Goal: Use online tool/utility: Utilize a website feature to perform a specific function

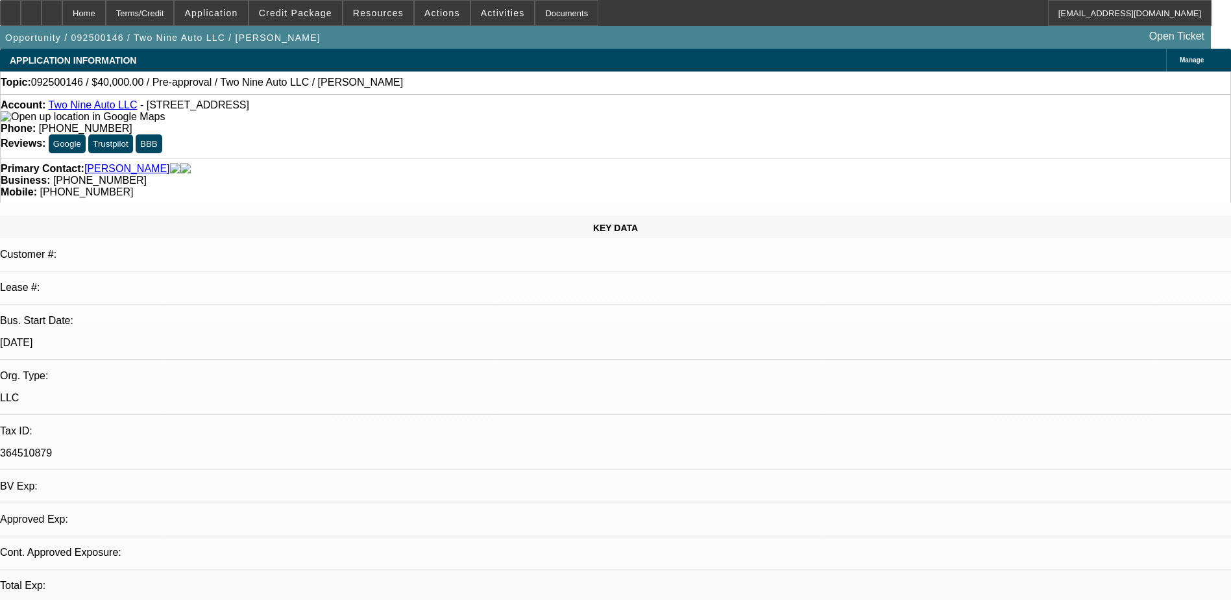
select select "0"
select select "2"
select select "0.1"
select select "1"
select select "2"
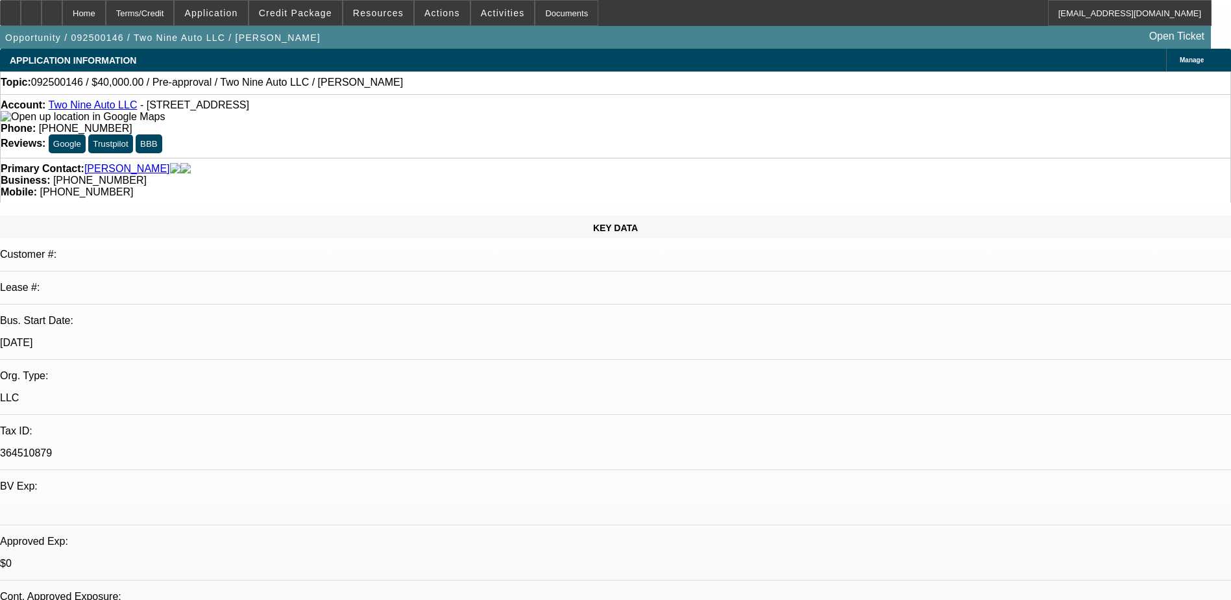
select select "4"
click at [31, 8] on icon at bounding box center [31, 8] width 0 height 0
select select "0"
select select "2"
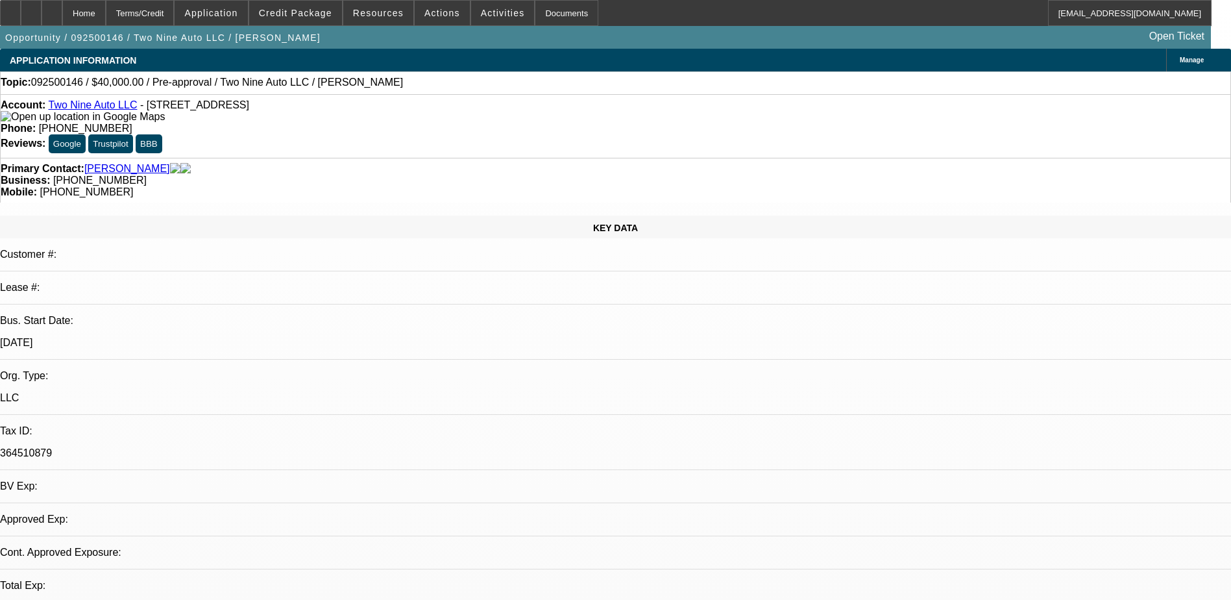
select select "0.1"
select select "4"
click at [306, 11] on span "Credit Package" at bounding box center [295, 13] width 73 height 10
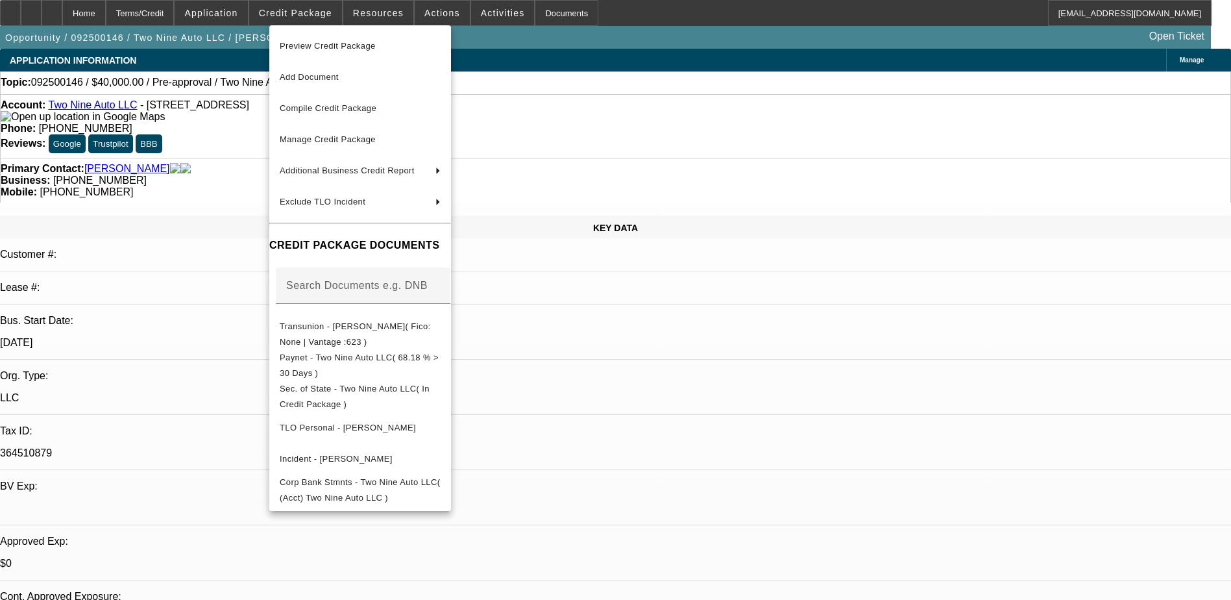
click at [935, 511] on div at bounding box center [615, 300] width 1231 height 600
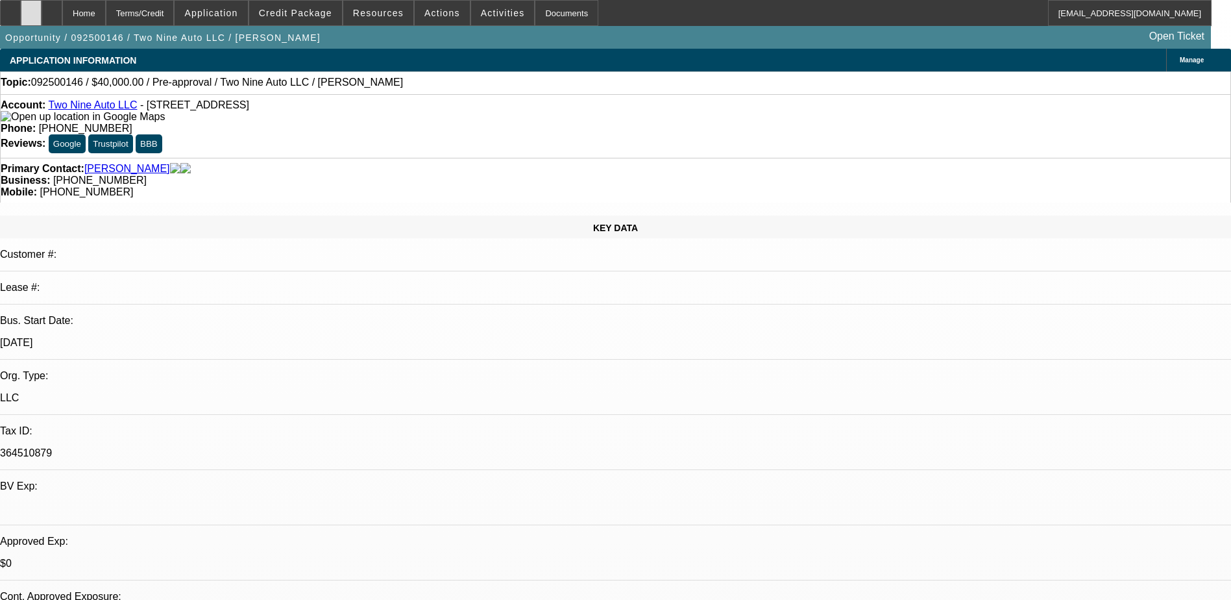
click at [31, 8] on icon at bounding box center [31, 8] width 0 height 0
click at [42, 16] on div at bounding box center [31, 13] width 21 height 26
